Goal: Transaction & Acquisition: Book appointment/travel/reservation

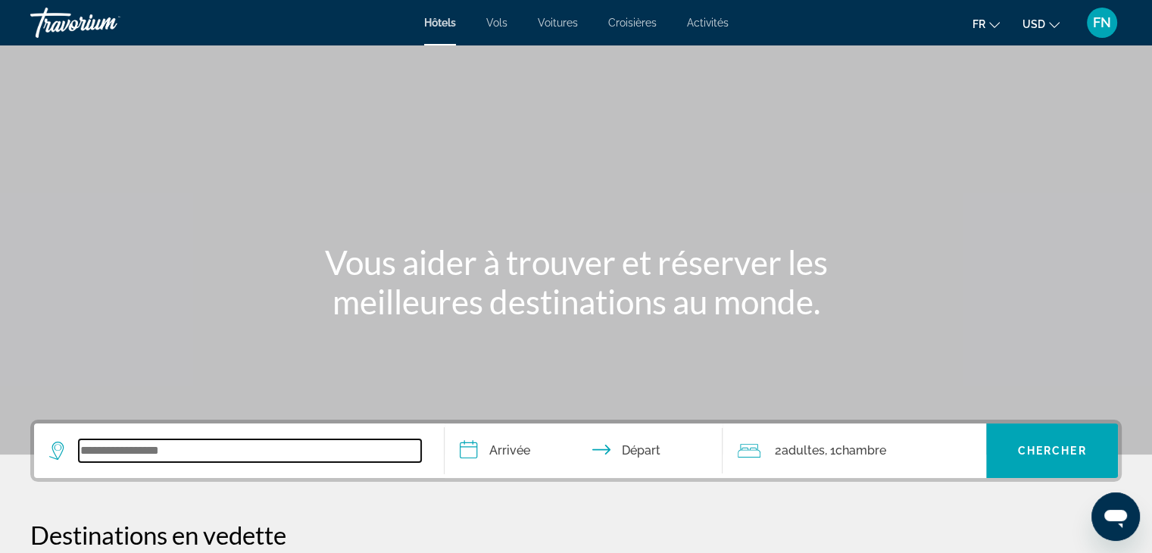
click at [95, 445] on input "Search widget" at bounding box center [250, 450] width 342 height 23
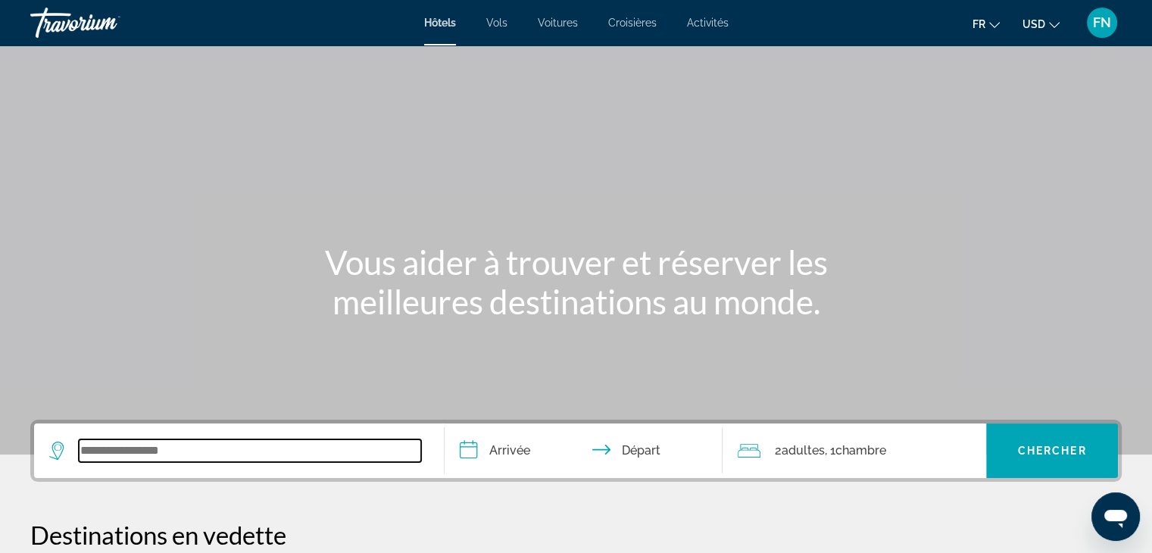
scroll to position [370, 0]
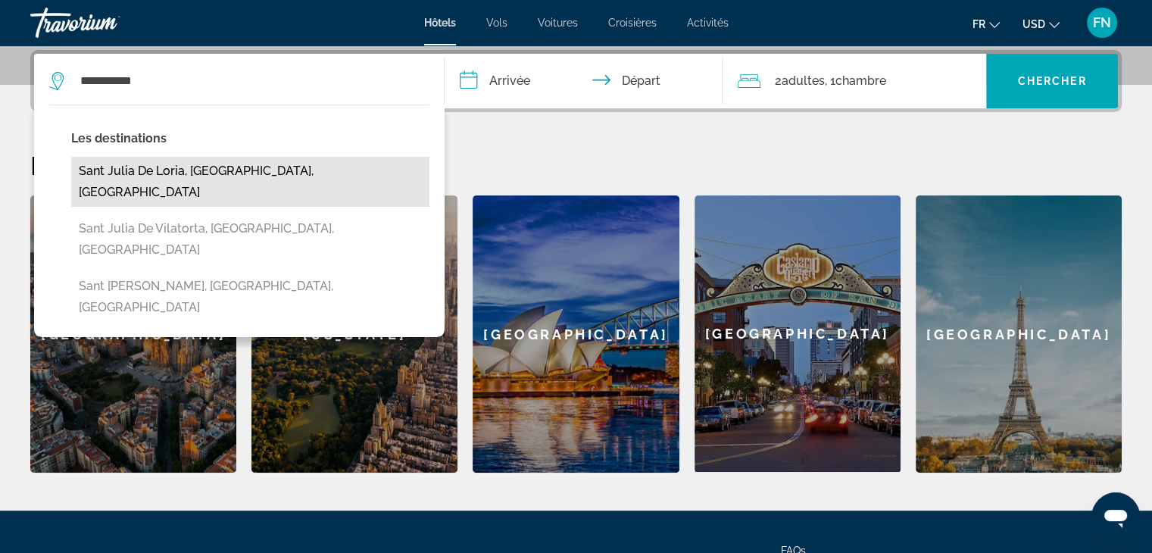
click at [140, 176] on button "Sant Julia De Loria, [GEOGRAPHIC_DATA], [GEOGRAPHIC_DATA]" at bounding box center [250, 182] width 358 height 50
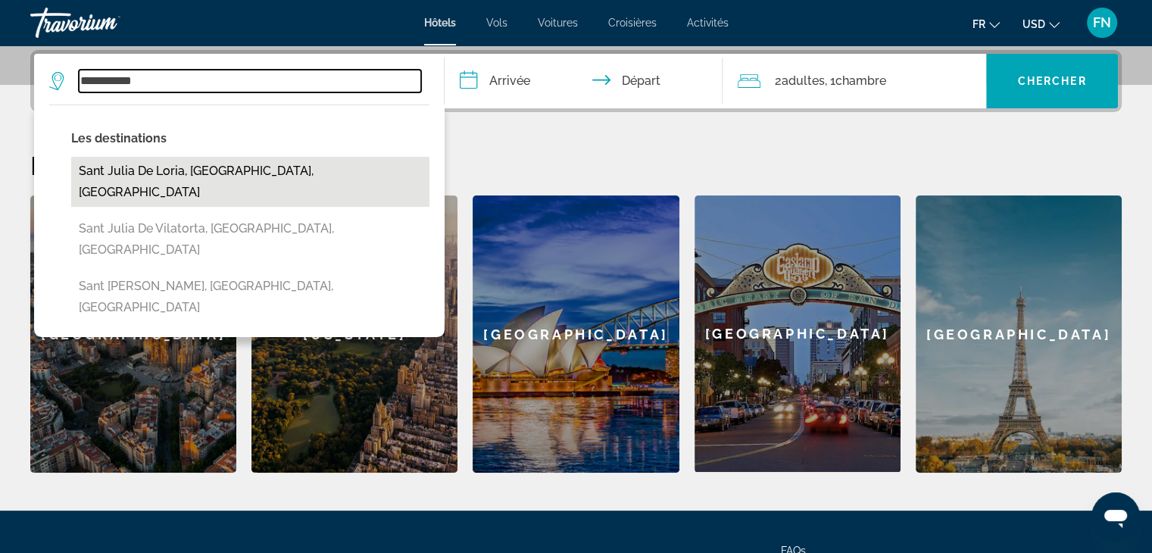
type input "**********"
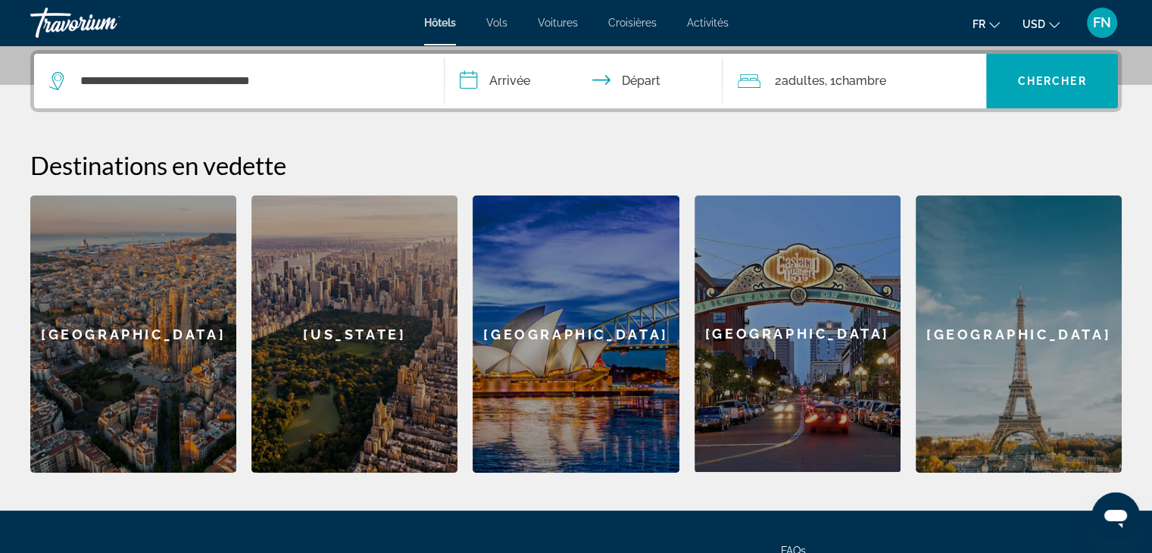
click at [476, 73] on input "**********" at bounding box center [587, 83] width 285 height 59
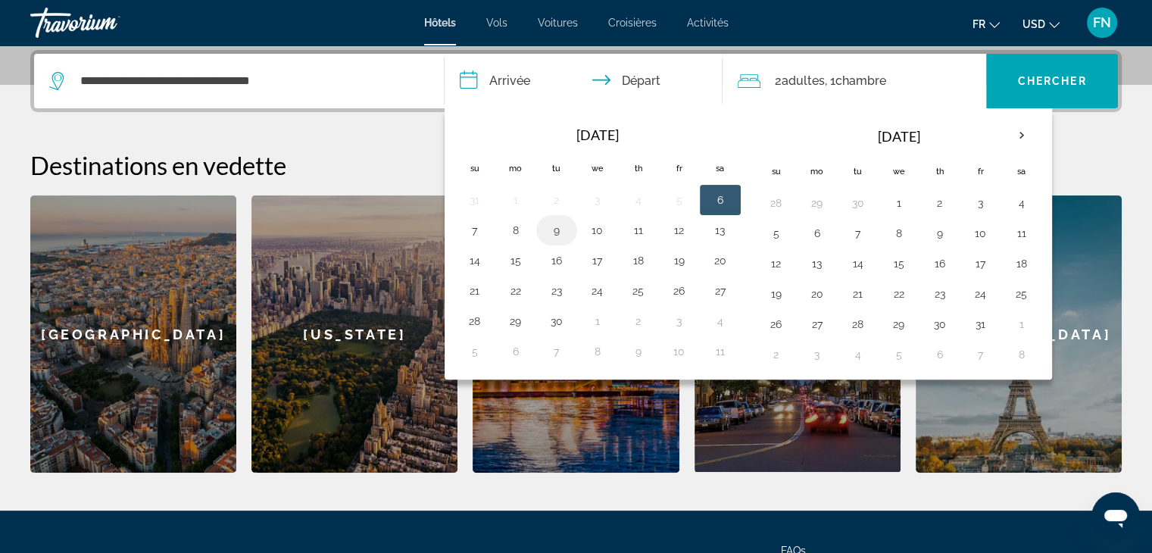
click at [557, 223] on button "9" at bounding box center [556, 230] width 24 height 21
click at [715, 195] on button "6" at bounding box center [720, 199] width 24 height 21
type input "**********"
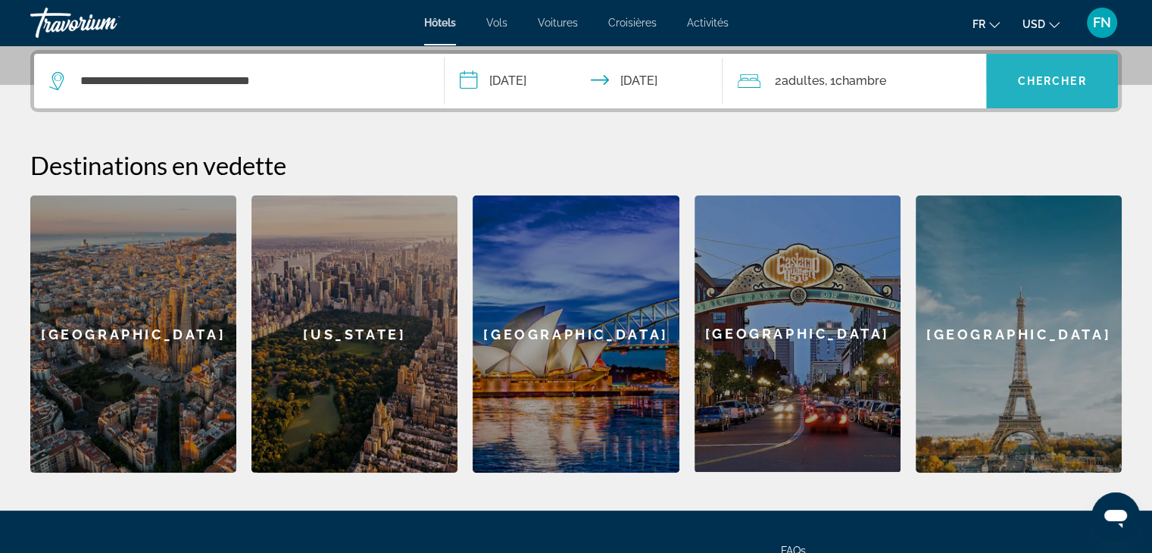
click at [1055, 67] on span "Search widget" at bounding box center [1052, 81] width 132 height 36
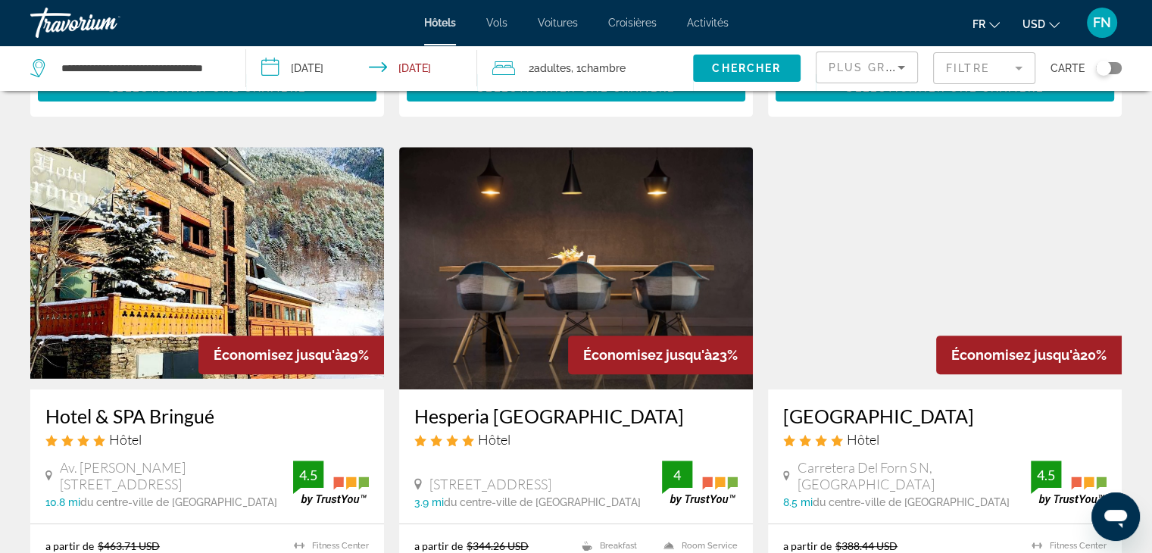
scroll to position [606, 0]
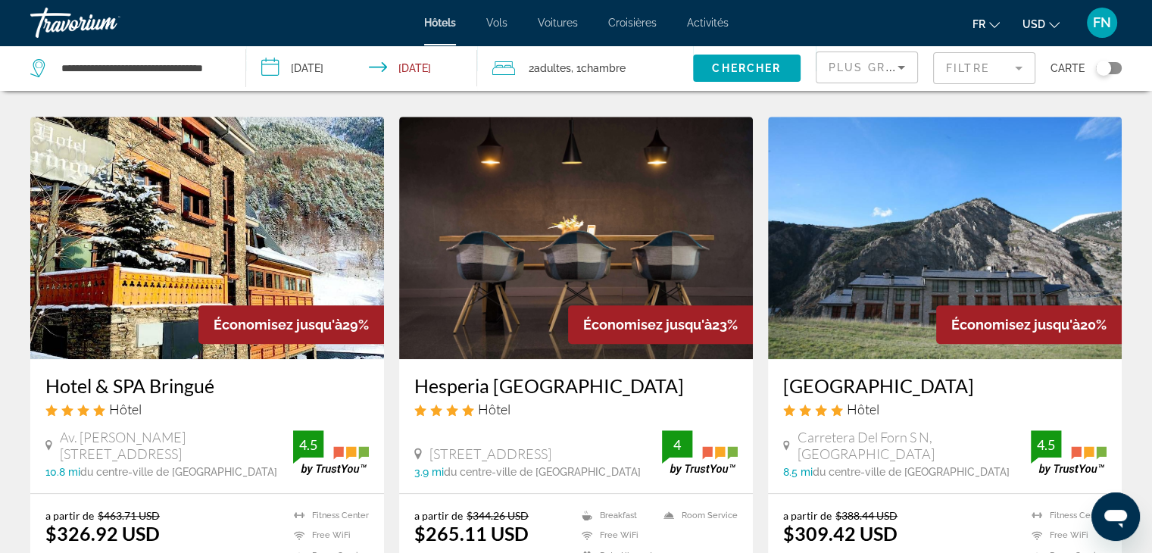
click at [1019, 64] on mat-form-field "Filtre" at bounding box center [984, 68] width 102 height 32
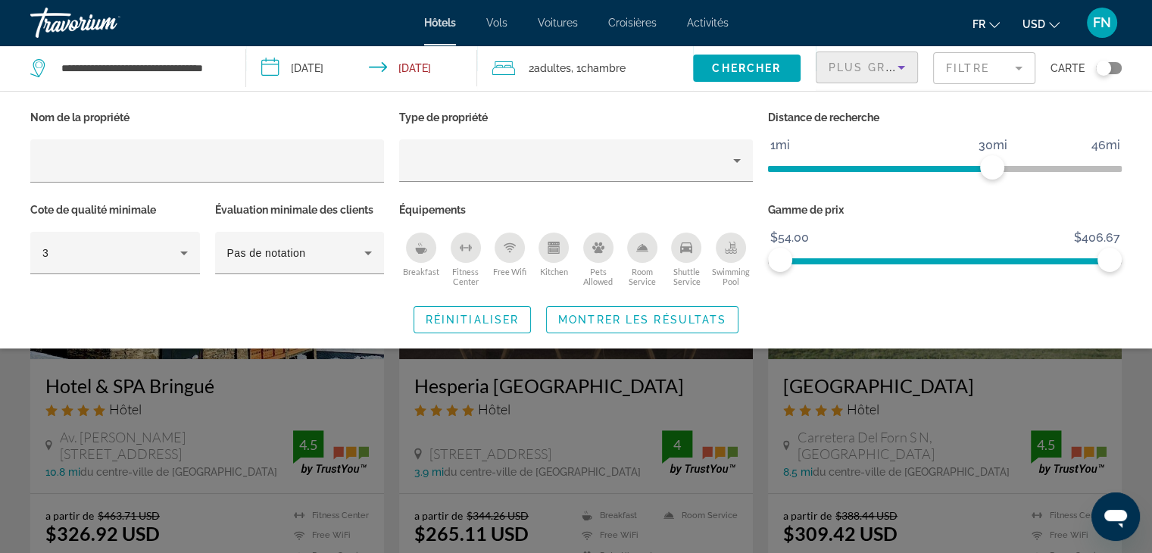
click at [903, 66] on icon "Sort by" at bounding box center [901, 68] width 8 height 4
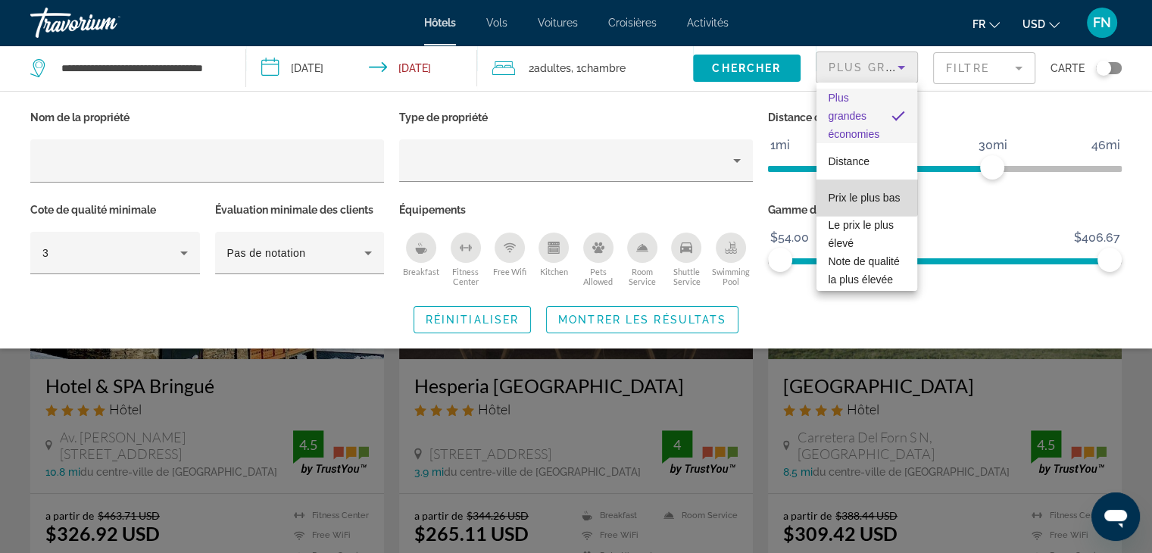
click at [866, 192] on span "Prix le plus bas" at bounding box center [864, 198] width 72 height 12
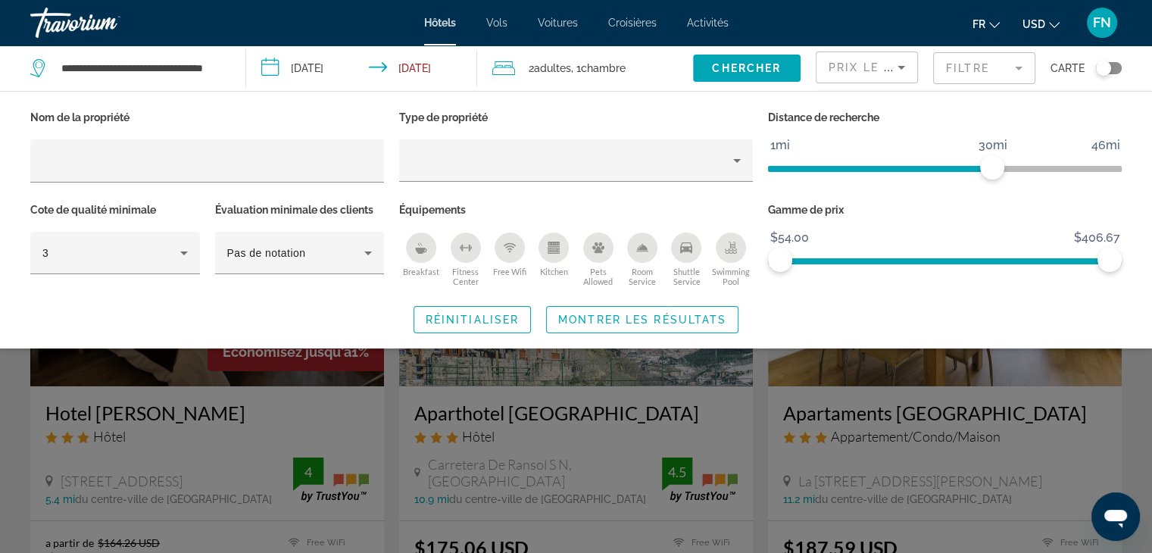
click at [818, 388] on div "Search widget" at bounding box center [576, 390] width 1152 height 326
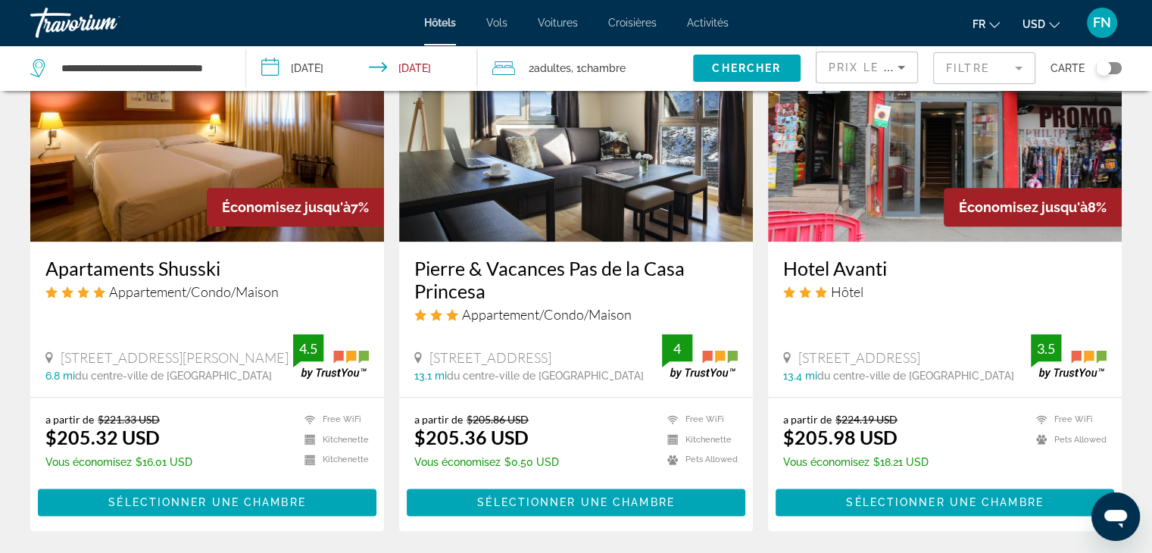
scroll to position [1848, 0]
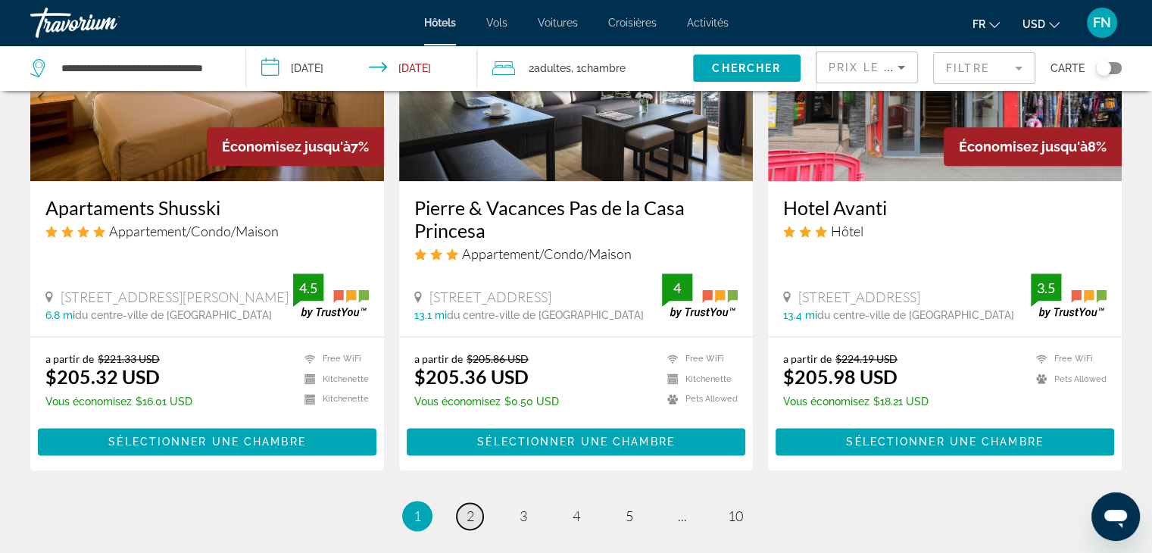
click at [470, 507] on span "2" at bounding box center [470, 515] width 8 height 17
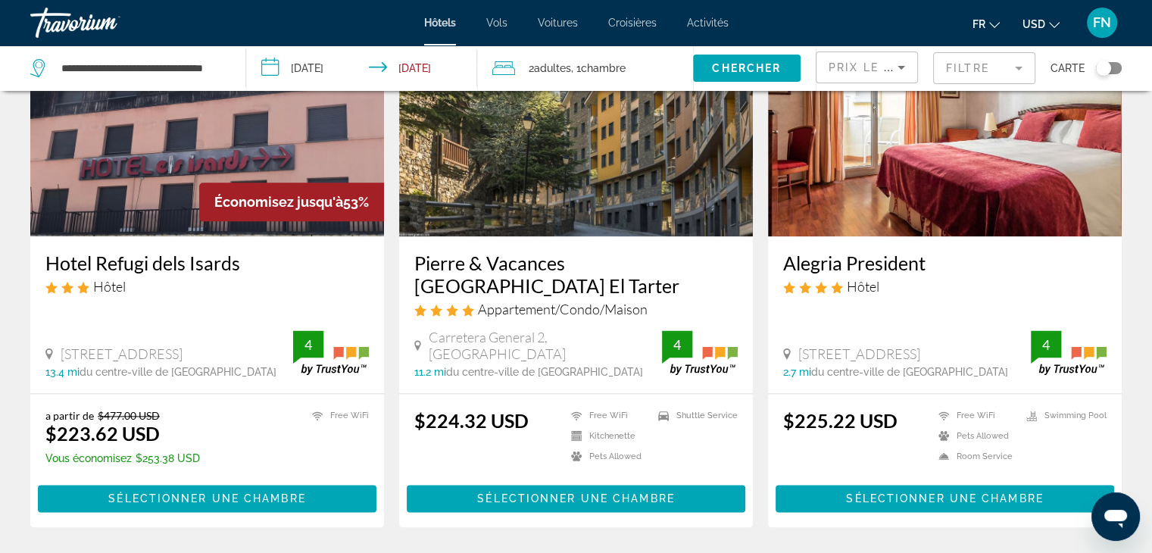
scroll to position [1908, 0]
